Goal: Navigation & Orientation: Find specific page/section

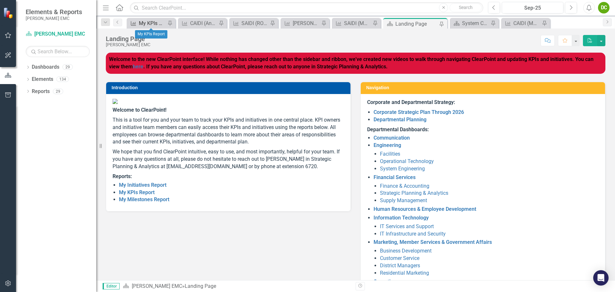
click at [150, 21] on div "My KPIs Report" at bounding box center [152, 23] width 27 height 8
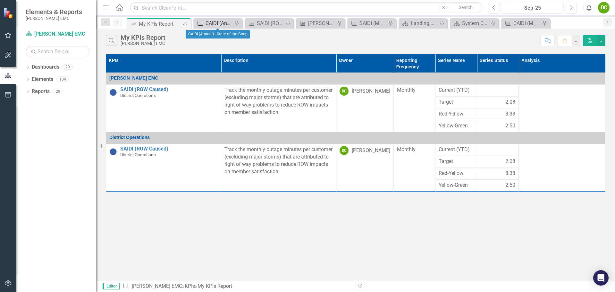
click at [210, 23] on div "CAIDI (Annual) - State of the Coop" at bounding box center [218, 23] width 27 height 8
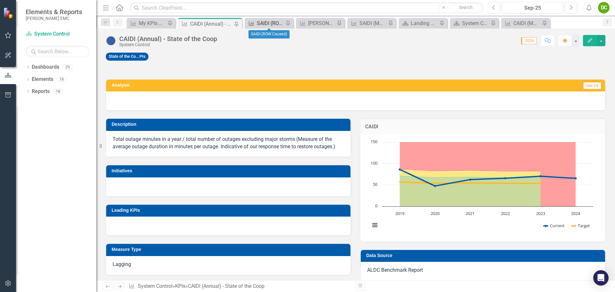
click at [276, 23] on div "SAIDI (ROW Caused)" at bounding box center [270, 23] width 27 height 8
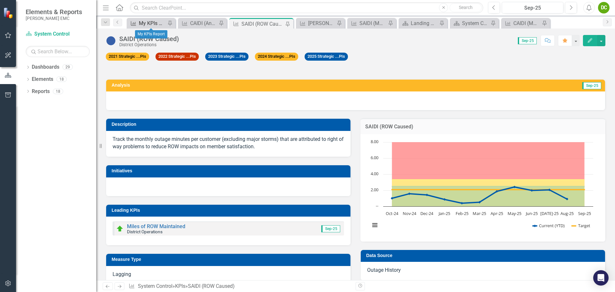
click at [151, 24] on div "My KPIs Report" at bounding box center [152, 23] width 27 height 8
